Goal: Information Seeking & Learning: Find specific fact

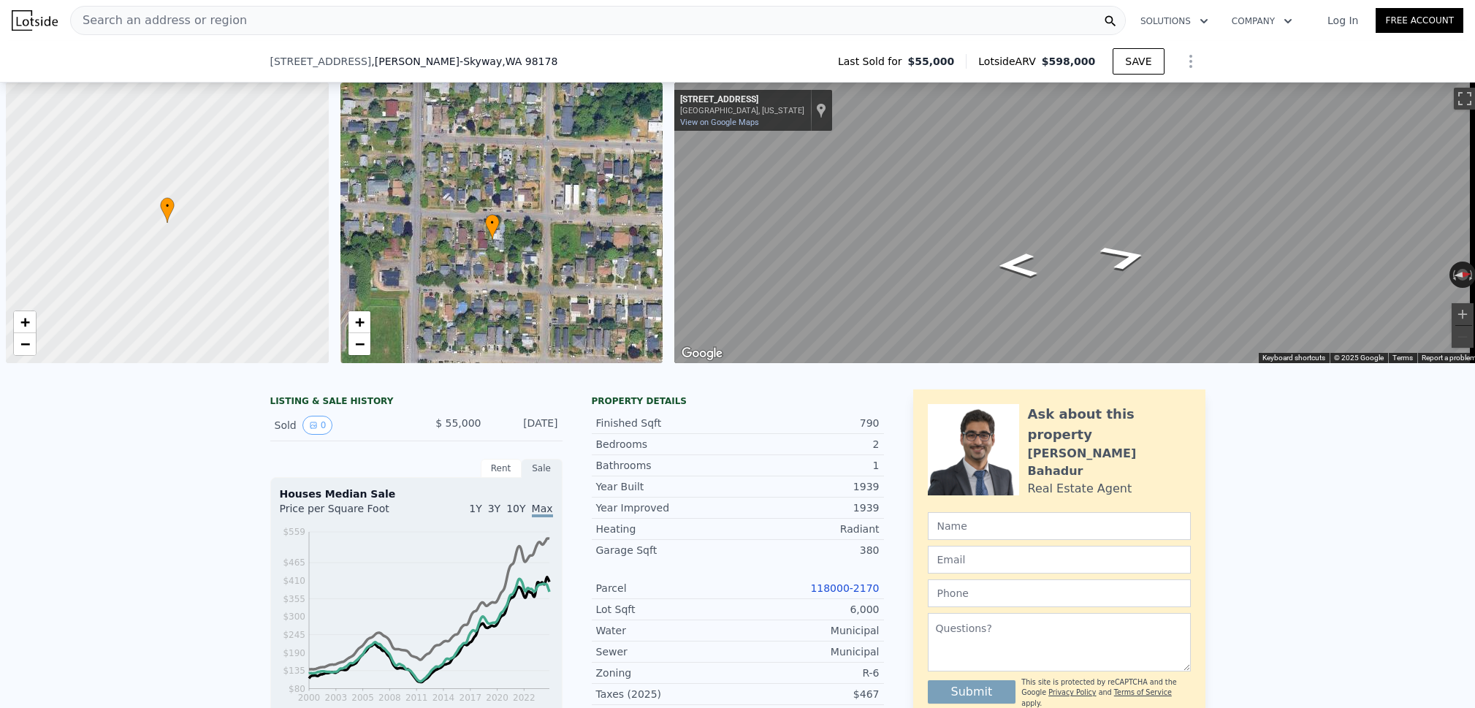
select select "30"
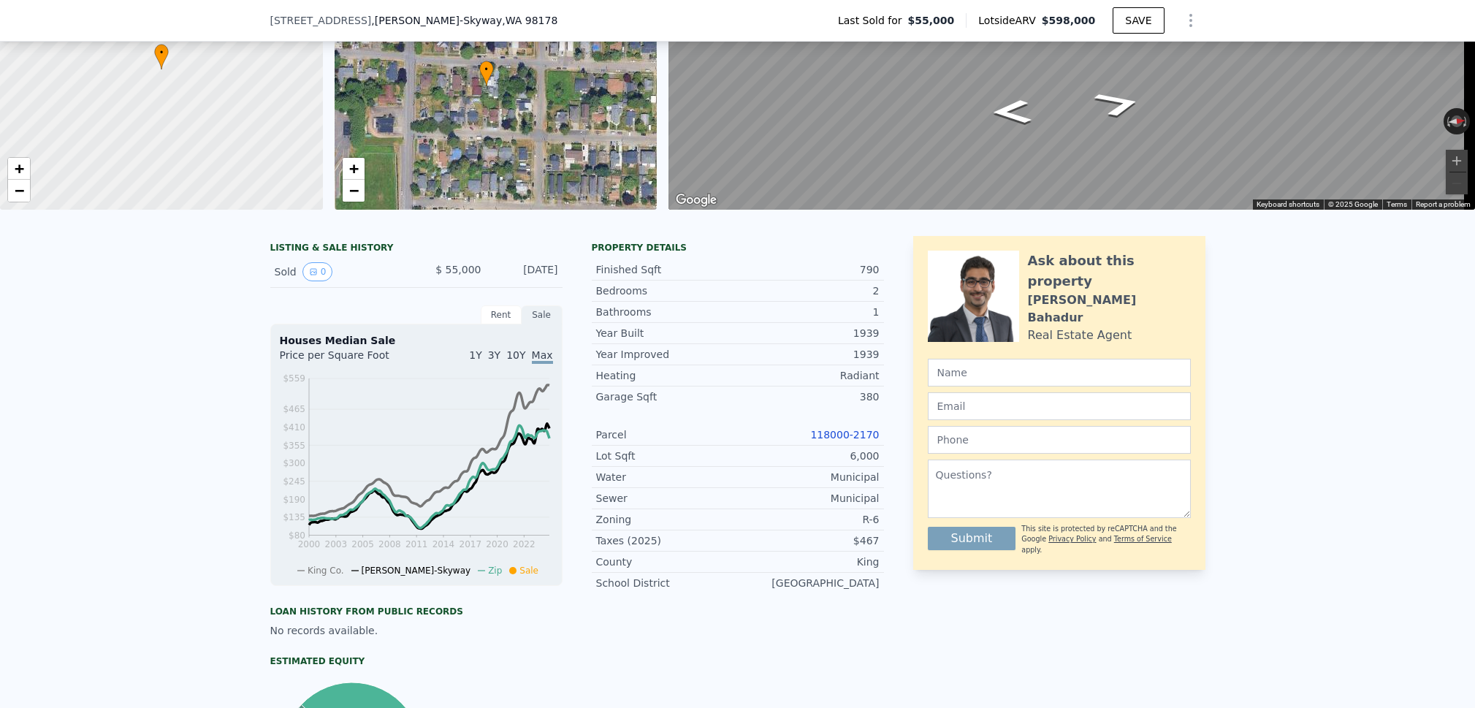
click at [502, 18] on span ", WA 98178" at bounding box center [530, 21] width 56 height 12
click at [502, 20] on span ", WA 98178" at bounding box center [530, 21] width 56 height 12
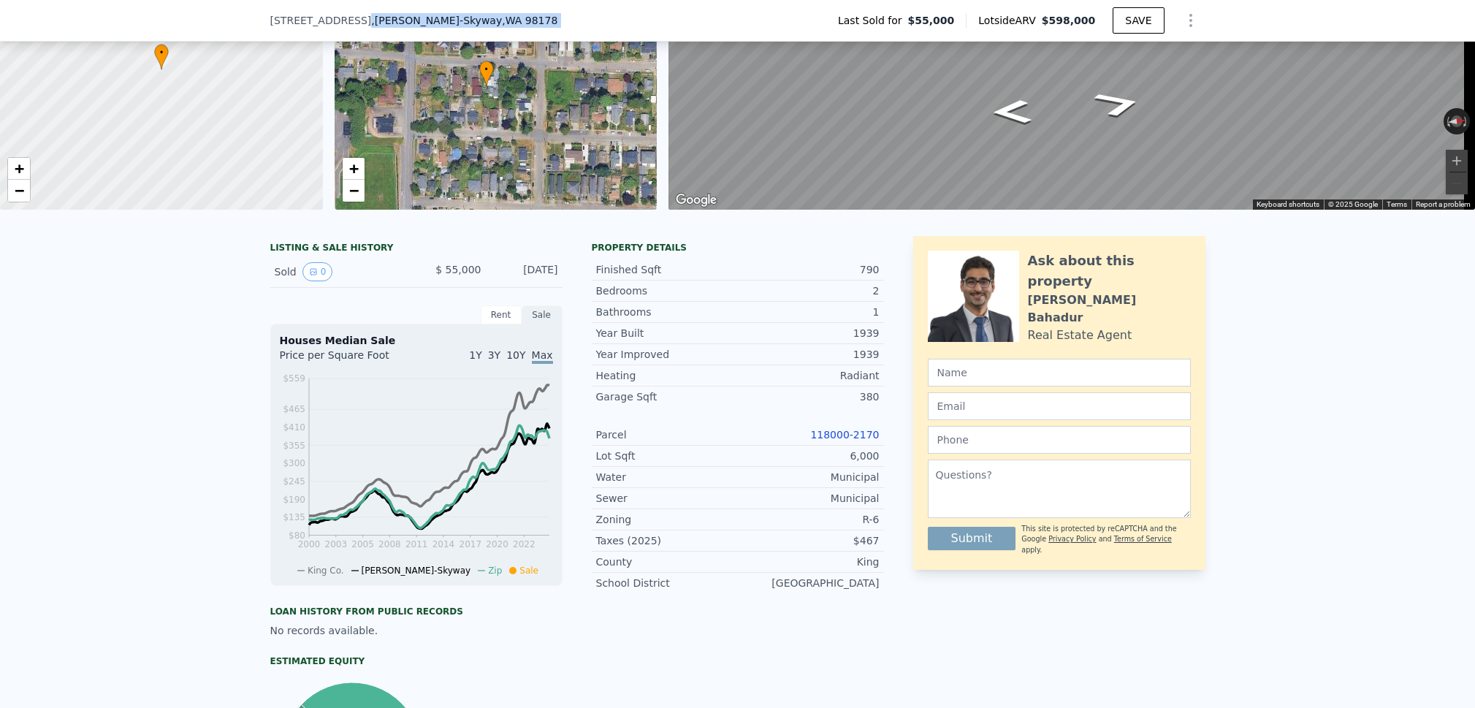
click at [502, 20] on span ", WA 98178" at bounding box center [530, 21] width 56 height 12
click at [498, 20] on div "[STREET_ADDRESS]" at bounding box center [420, 20] width 300 height 15
drag, startPoint x: 492, startPoint y: 19, endPoint x: 256, endPoint y: 20, distance: 236.0
click at [256, 20] on div "[STREET_ADDRESS] Last Sold for $55,000 Lotside ARV $598,000 SAVE" at bounding box center [737, 21] width 1475 height 42
copy div "[STREET_ADDRESS]"
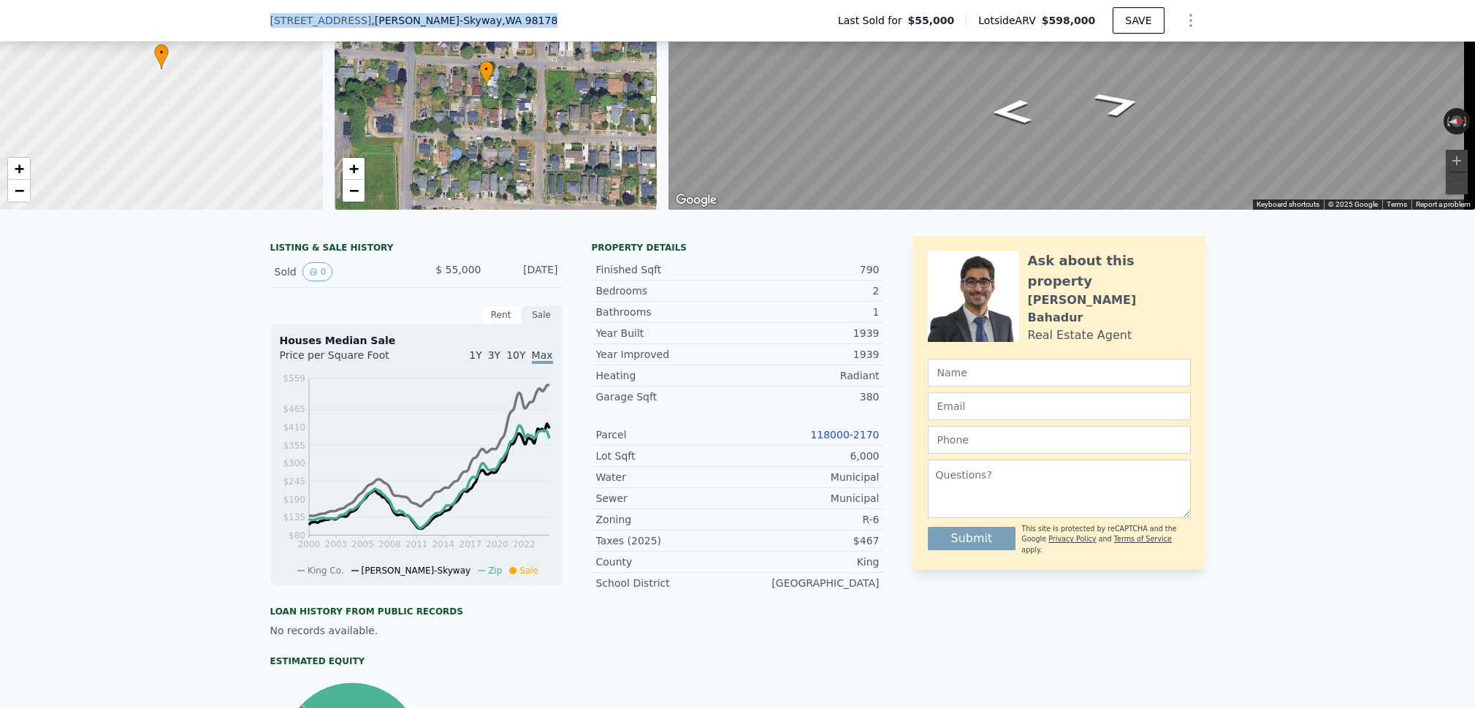
click at [844, 441] on link "118000-2170" at bounding box center [844, 435] width 69 height 12
copy div "[STREET_ADDRESS]"
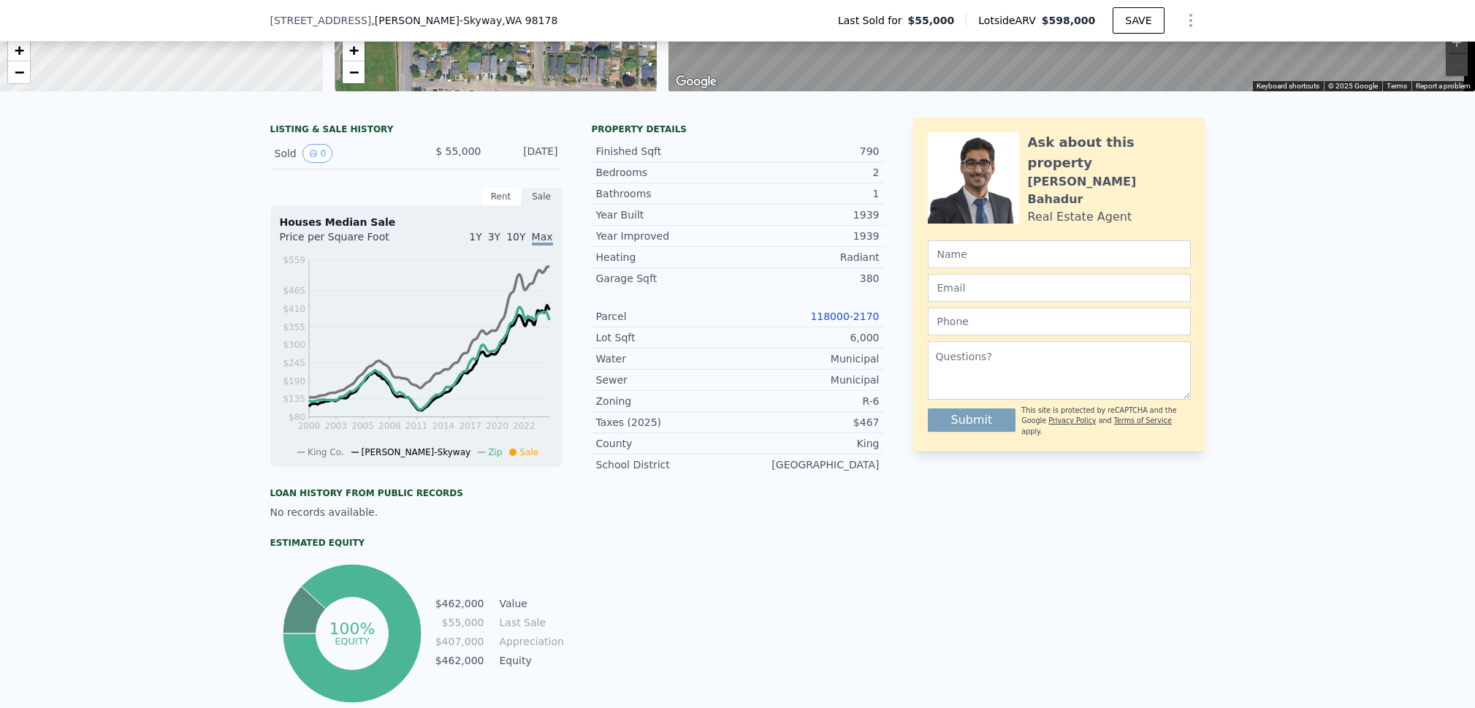
scroll to position [441, 0]
